Goal: Register for event/course

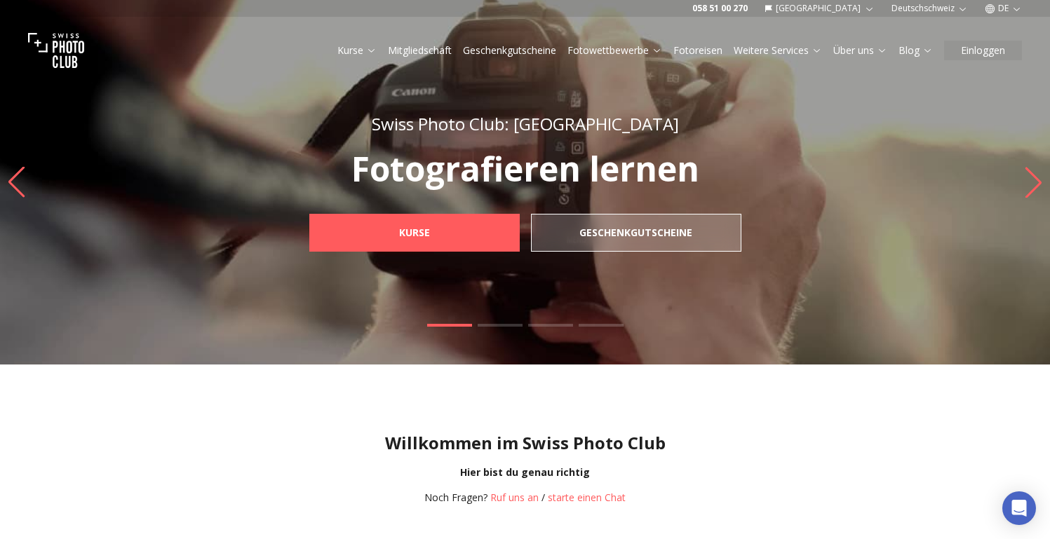
click at [342, 48] on link "Kurse" at bounding box center [356, 50] width 39 height 14
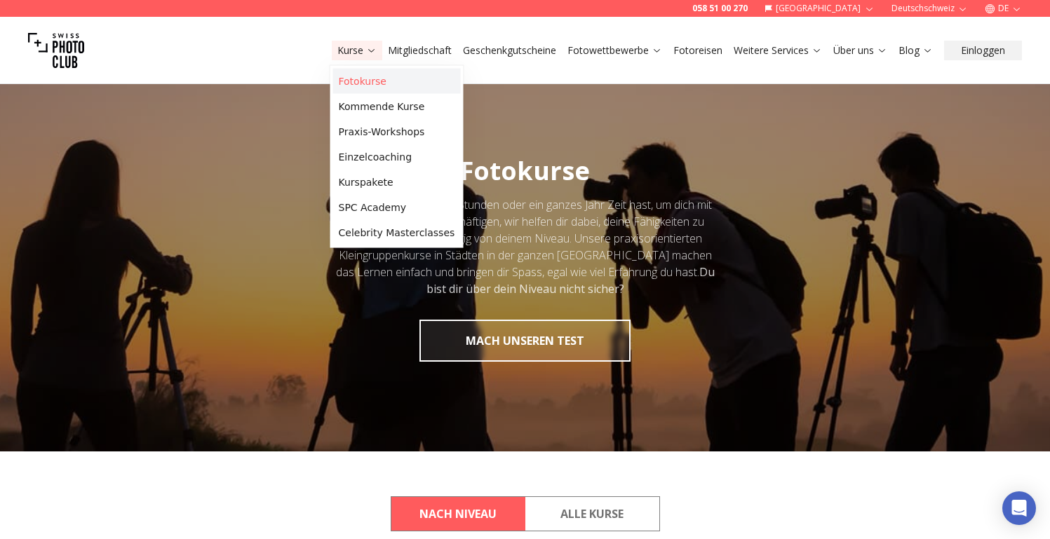
click at [352, 73] on link "Fotokurse" at bounding box center [397, 81] width 128 height 25
click at [361, 102] on link "Kommende Kurse" at bounding box center [397, 106] width 128 height 25
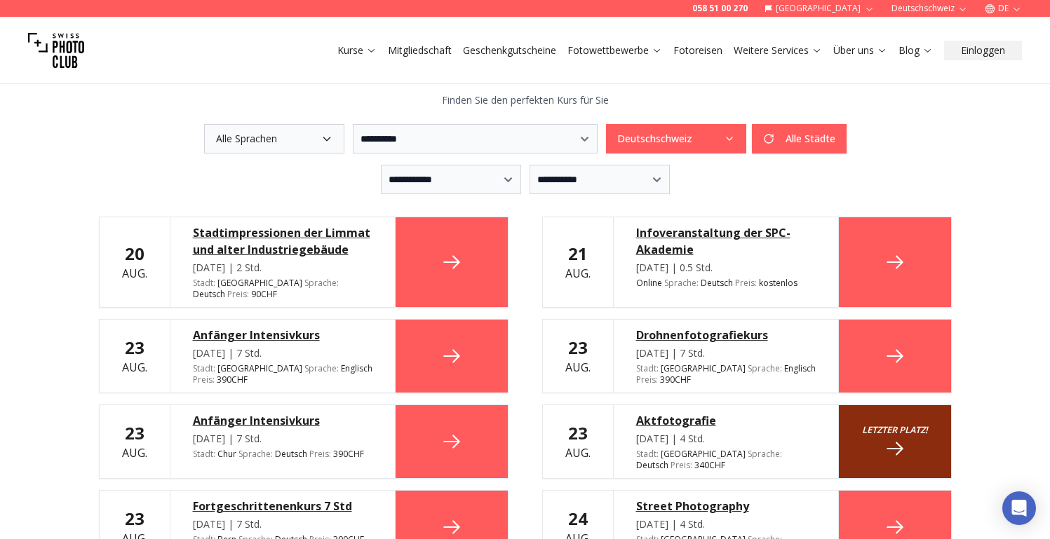
scroll to position [337, 0]
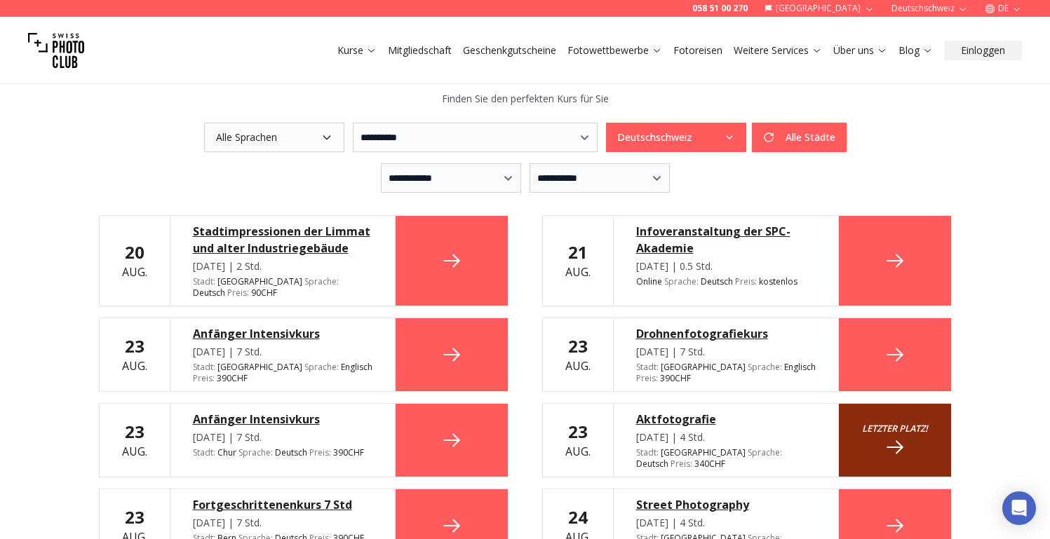
click at [235, 411] on div "Anfänger Intensivkurs" at bounding box center [283, 419] width 180 height 17
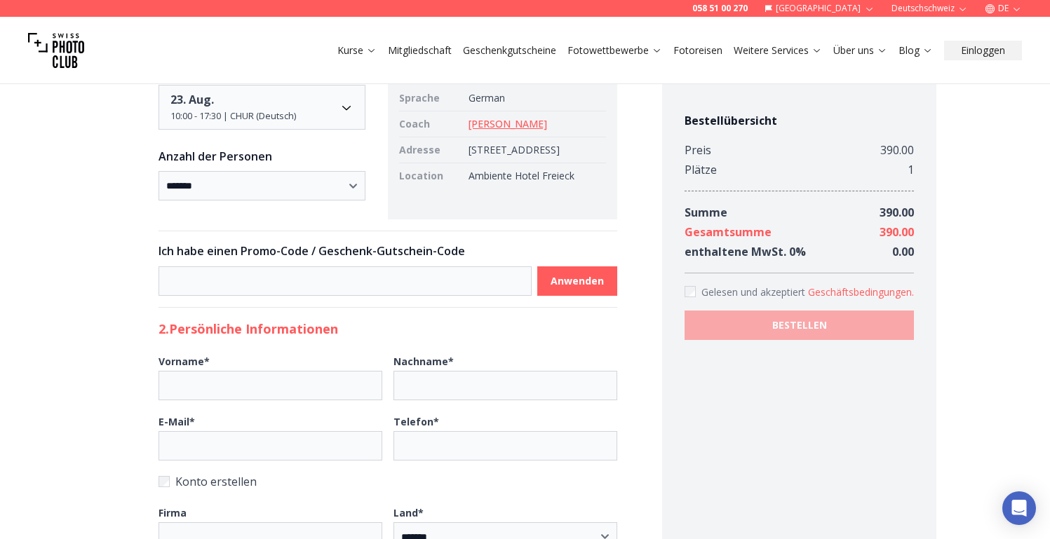
scroll to position [209, 0]
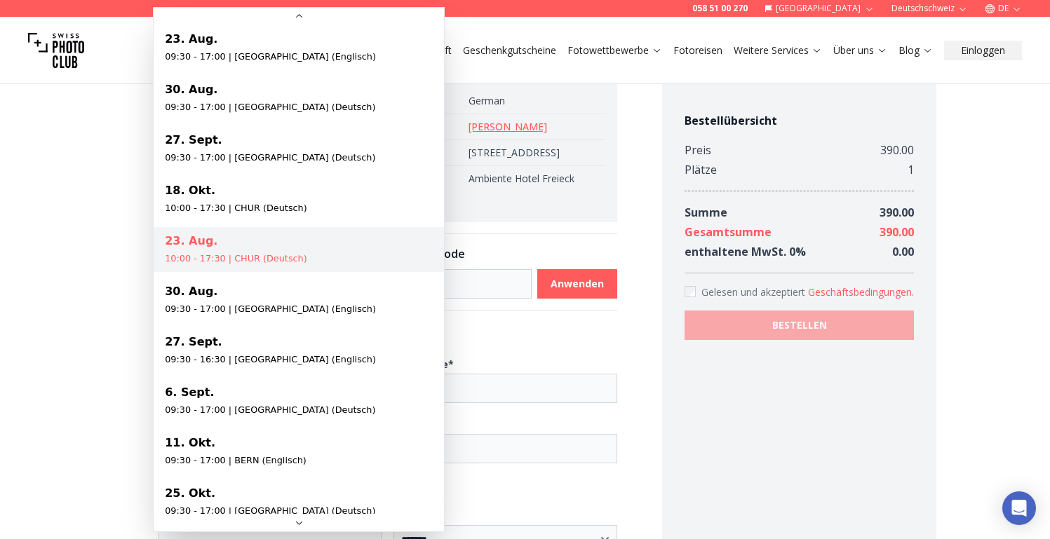
scroll to position [140, 0]
